Goal: Navigation & Orientation: Find specific page/section

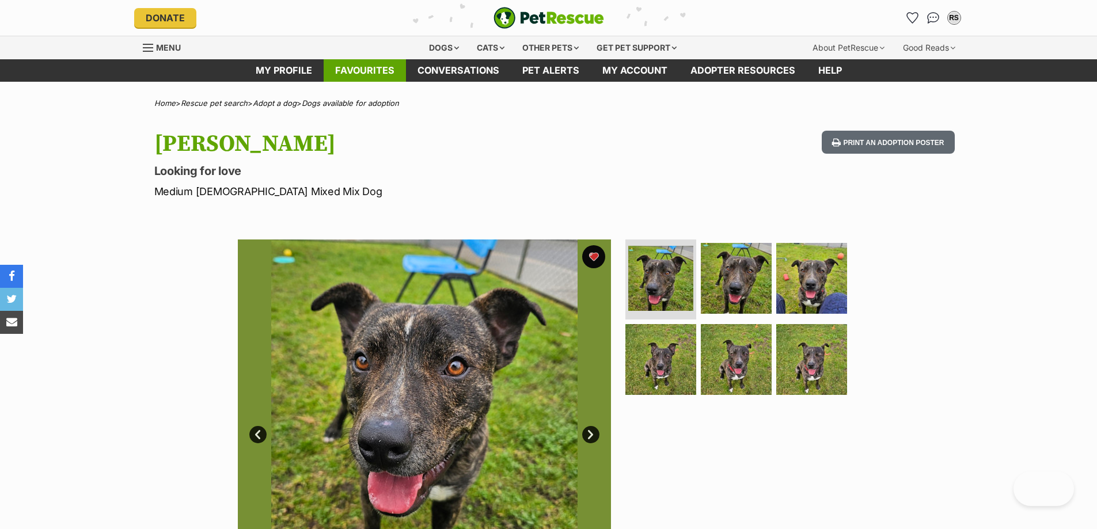
click at [367, 70] on link "Favourites" at bounding box center [364, 70] width 82 height 22
